Goal: Task Accomplishment & Management: Manage account settings

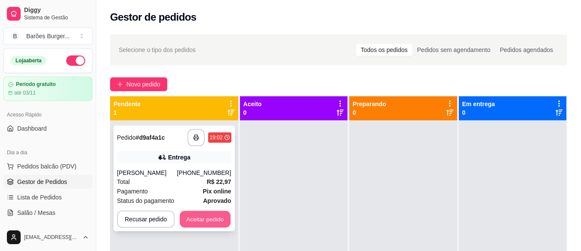
click at [210, 221] on button "Aceitar pedido" at bounding box center [205, 219] width 51 height 17
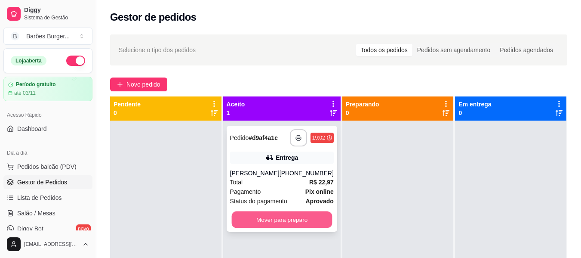
click at [295, 219] on button "Mover para preparo" at bounding box center [281, 219] width 101 height 17
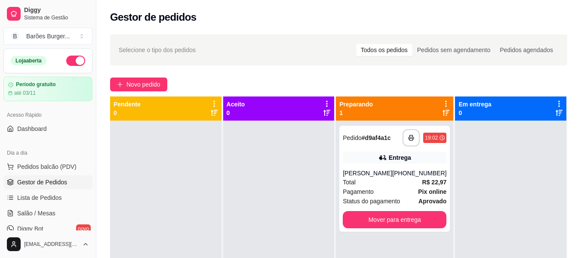
click at [243, 73] on div "**********" at bounding box center [338, 196] width 485 height 335
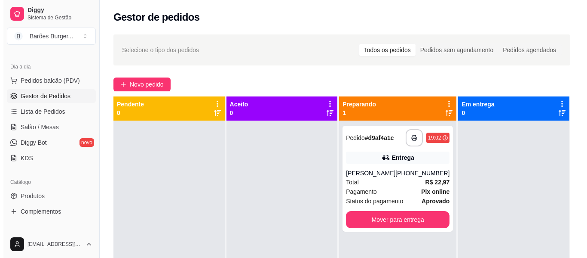
scroll to position [43, 0]
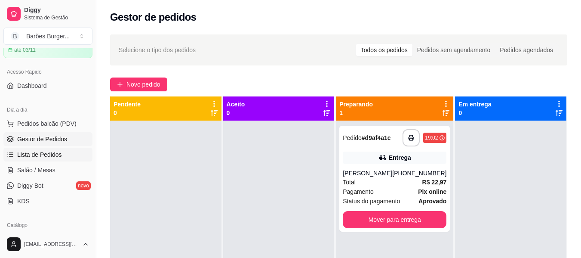
click at [51, 157] on span "Lista de Pedidos" at bounding box center [39, 154] width 45 height 9
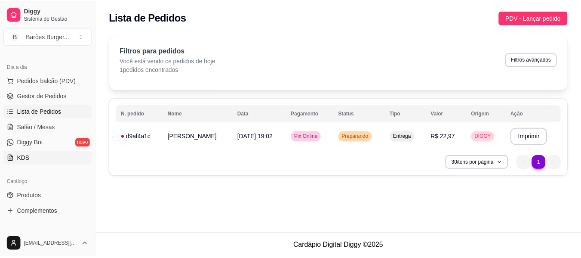
scroll to position [129, 0]
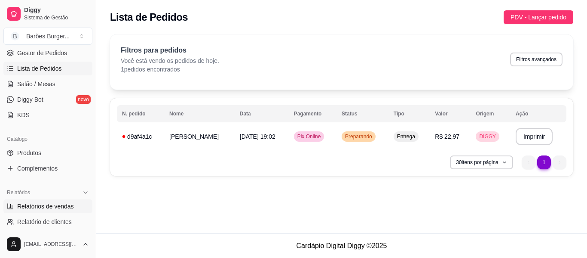
click at [48, 209] on span "Relatórios de vendas" at bounding box center [45, 206] width 57 height 9
select select "ALL"
select select "0"
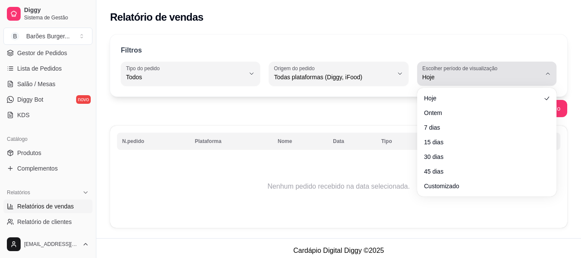
click at [442, 81] on div "Hoje" at bounding box center [481, 73] width 119 height 17
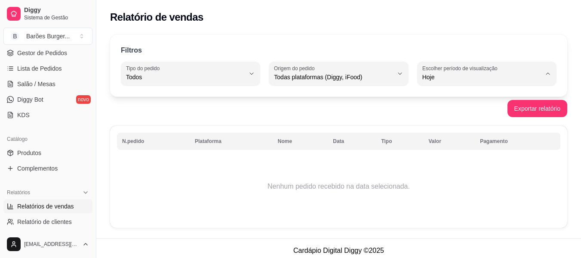
click at [445, 111] on span "Ontem" at bounding box center [482, 111] width 112 height 8
type input "1"
select select "1"
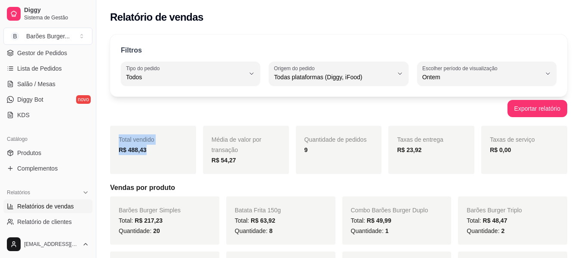
drag, startPoint x: 161, startPoint y: 153, endPoint x: 114, endPoint y: 138, distance: 49.6
click at [114, 138] on div "Total vendido R$ 488,43" at bounding box center [153, 150] width 86 height 48
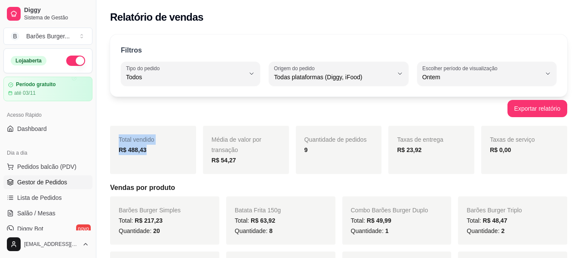
click at [48, 180] on span "Gestor de Pedidos" at bounding box center [42, 182] width 50 height 9
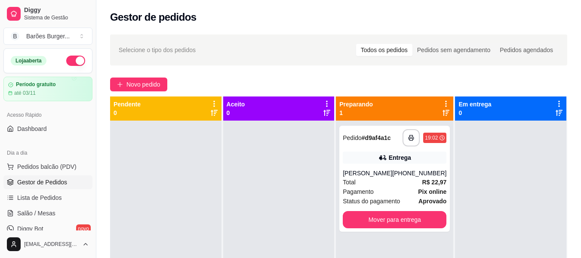
click at [240, 75] on div "**********" at bounding box center [338, 196] width 485 height 335
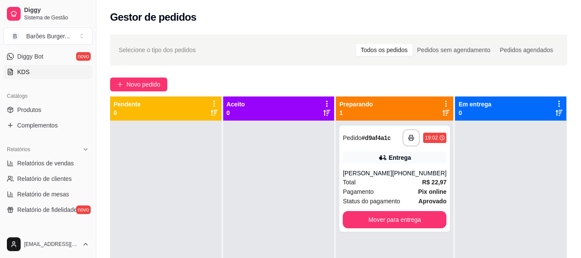
scroll to position [301, 0]
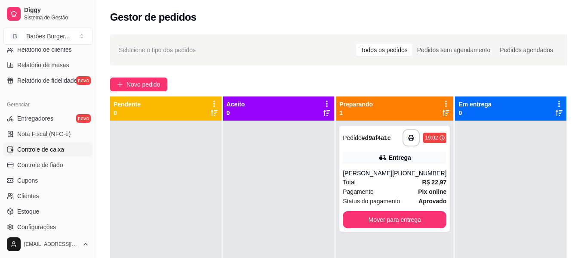
click at [49, 150] on span "Controle de caixa" at bounding box center [40, 149] width 47 height 9
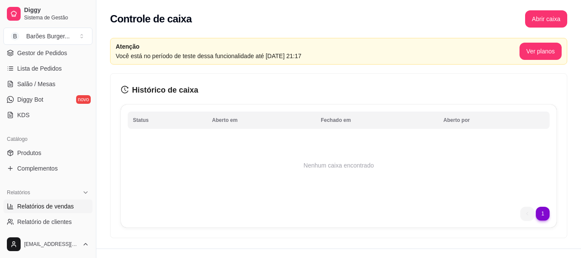
scroll to position [86, 0]
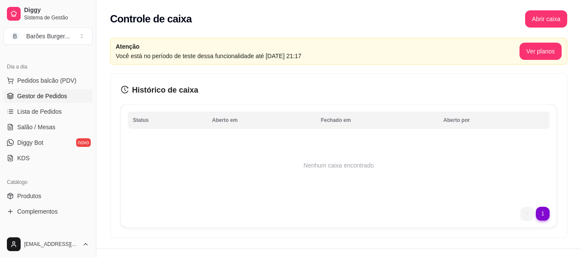
click at [45, 101] on link "Gestor de Pedidos" at bounding box center [47, 96] width 89 height 14
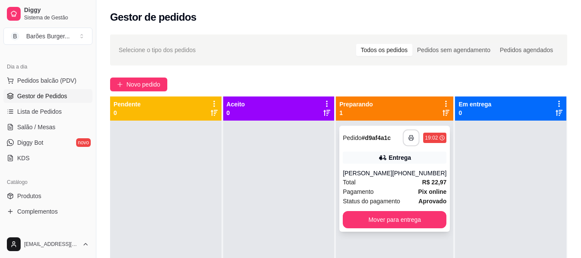
click at [408, 136] on icon "button" at bounding box center [411, 138] width 6 height 6
click at [388, 218] on button "Mover para entrega" at bounding box center [395, 219] width 104 height 17
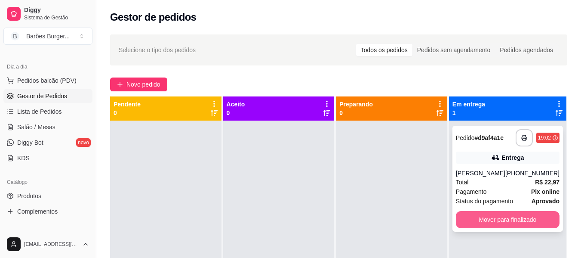
click at [491, 224] on button "Mover para finalizado" at bounding box center [508, 219] width 104 height 17
